Goal: Find specific page/section: Find specific page/section

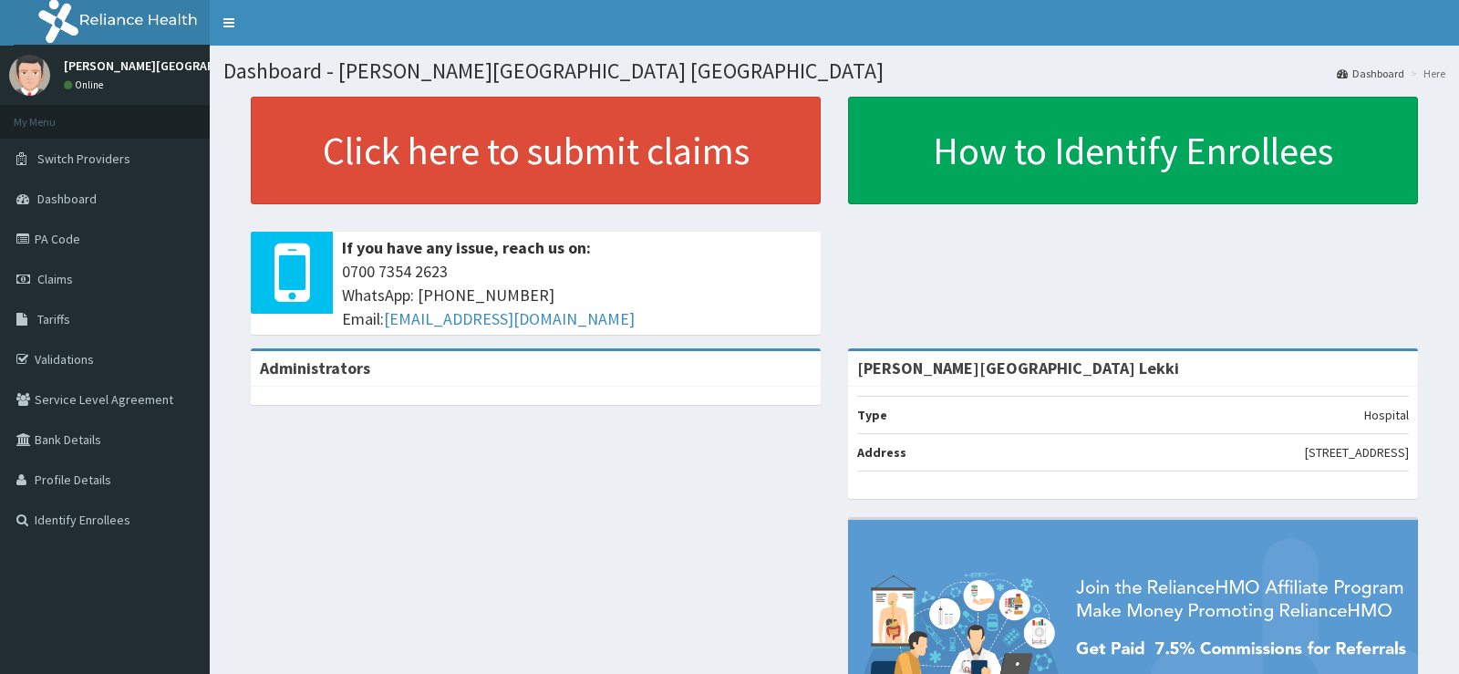
click at [102, 227] on link "PA Code" at bounding box center [105, 239] width 210 height 40
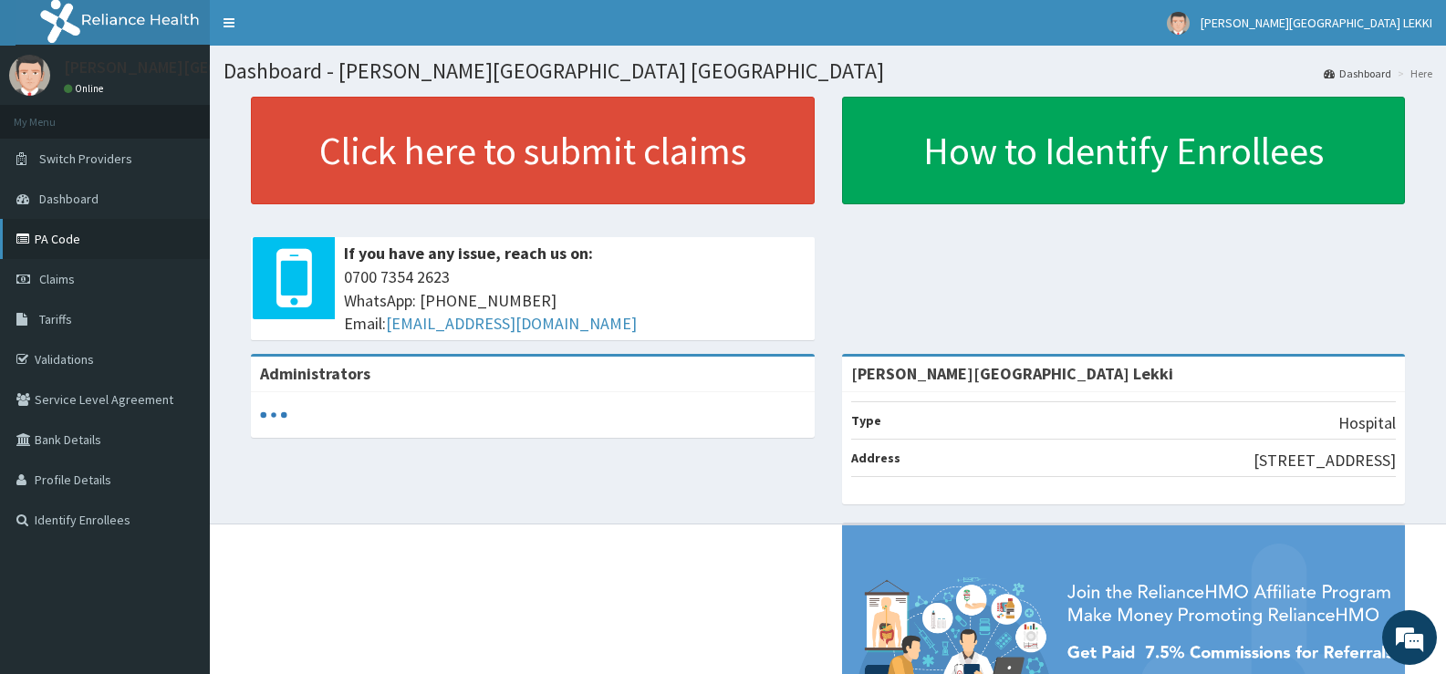
click at [93, 238] on link "PA Code" at bounding box center [105, 239] width 210 height 40
